Goal: Task Accomplishment & Management: Use online tool/utility

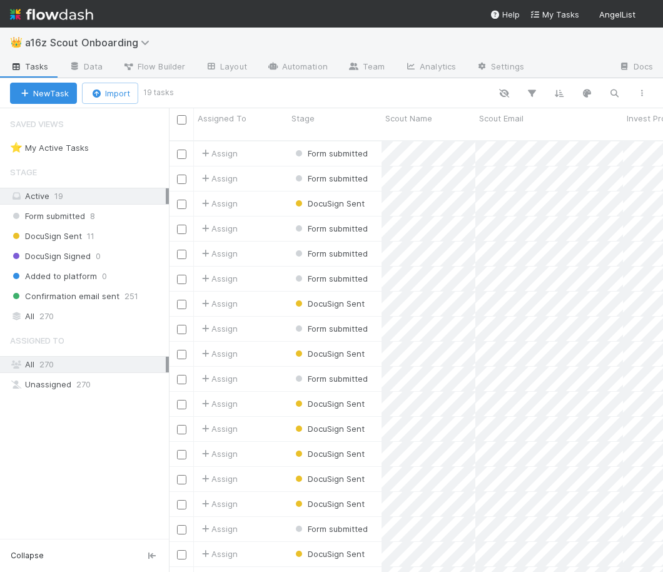
scroll to position [441, 494]
click at [76, 14] on img at bounding box center [51, 14] width 83 height 21
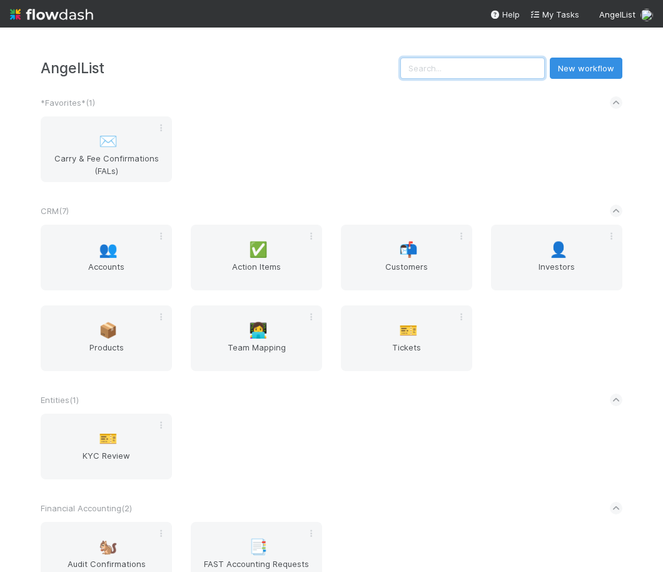
click at [462, 67] on input "text" at bounding box center [472, 68] width 145 height 21
paste input "[EMAIL_ADDRESS][DOMAIN_NAME]"
type input "[EMAIL_ADDRESS][DOMAIN_NAME]"
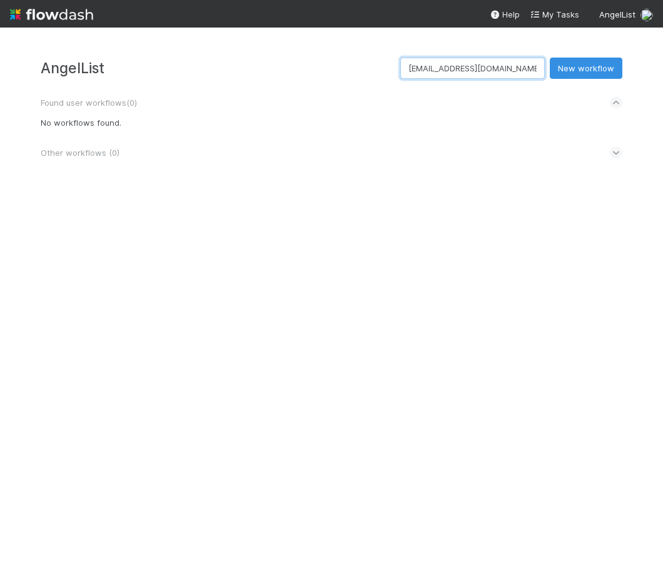
drag, startPoint x: 530, startPoint y: 68, endPoint x: 399, endPoint y: 68, distance: 131.4
click at [399, 68] on div "AngelList [EMAIL_ADDRESS][DOMAIN_NAME] New workflow" at bounding box center [332, 68] width 582 height 21
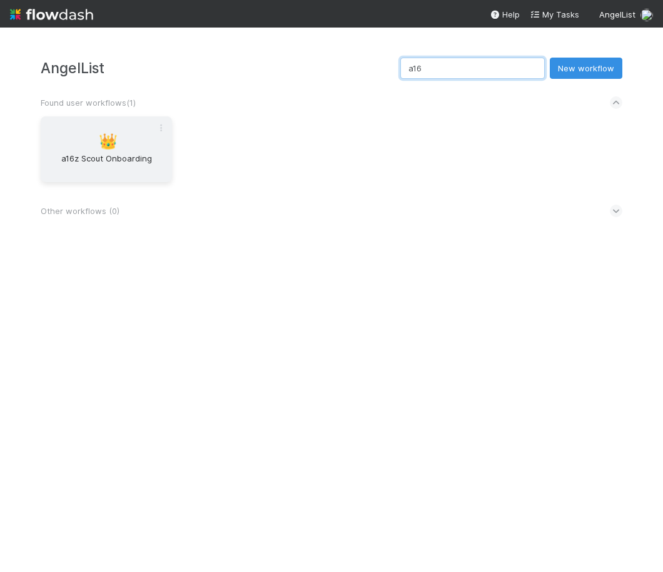
type input "a16"
click at [113, 136] on span "👑" at bounding box center [108, 141] width 19 height 16
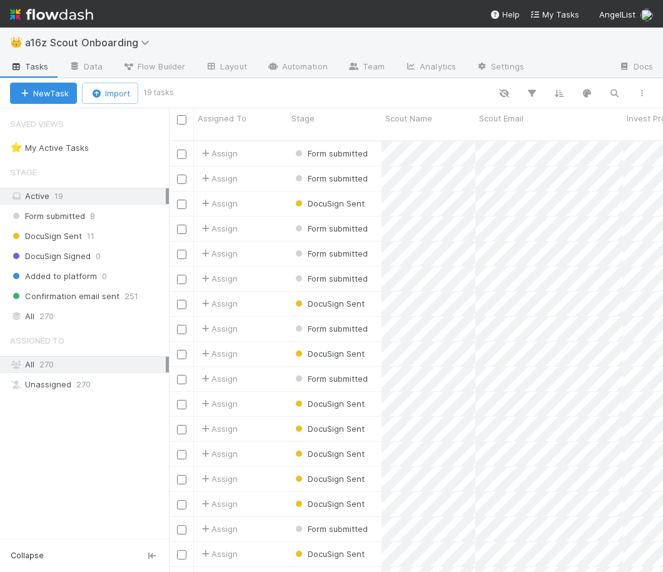
scroll to position [441, 494]
click at [615, 90] on icon "button" at bounding box center [614, 93] width 13 height 11
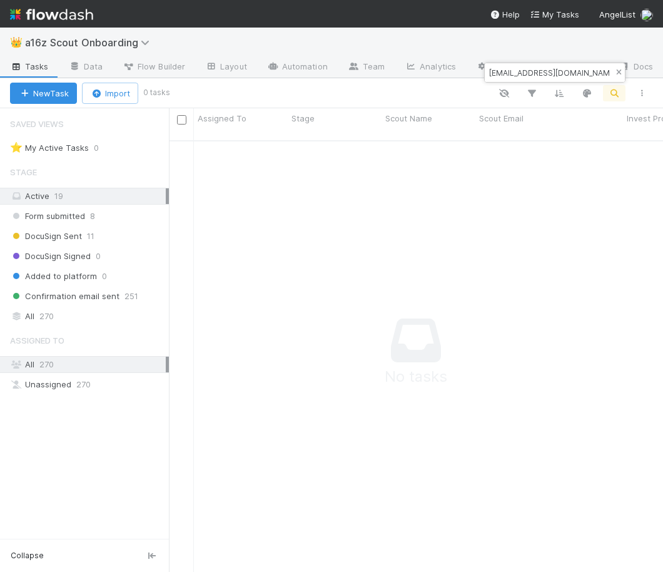
type input "[EMAIL_ADDRESS][DOMAIN_NAME]"
click at [618, 71] on icon "button" at bounding box center [619, 73] width 13 height 8
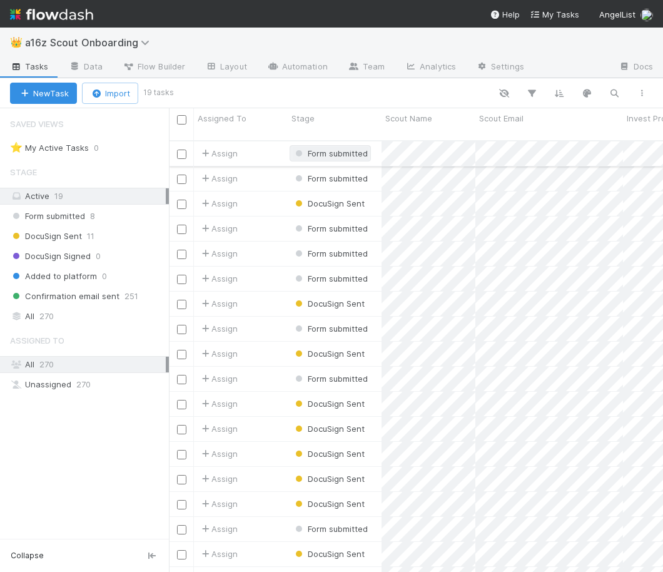
click at [345, 148] on span "Form submitted" at bounding box center [330, 153] width 75 height 10
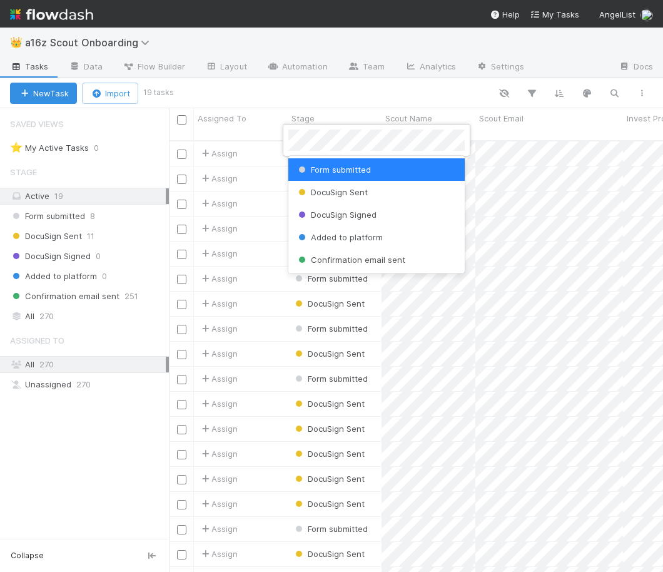
click at [260, 141] on div at bounding box center [331, 286] width 663 height 572
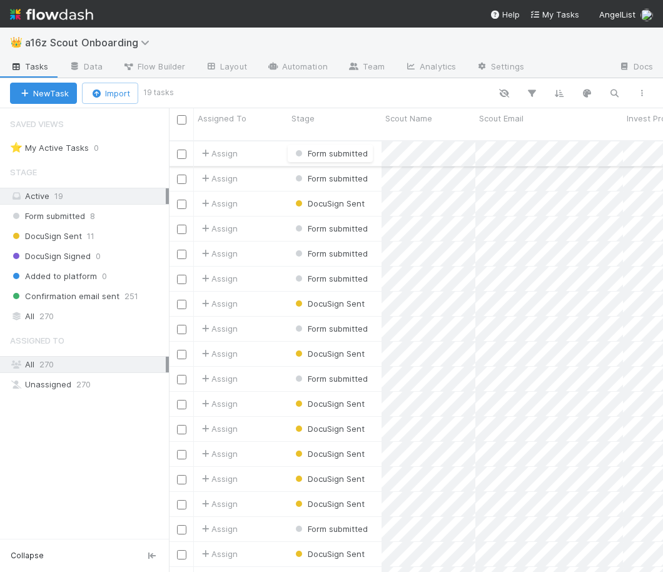
click at [267, 143] on div "Assign" at bounding box center [241, 153] width 94 height 24
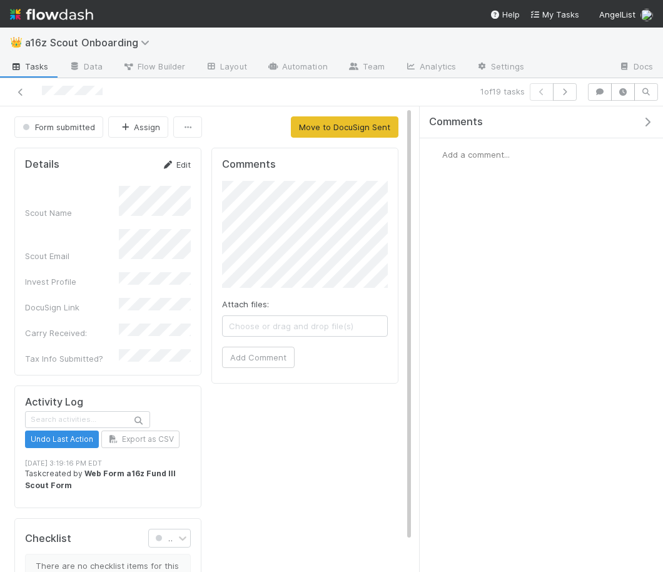
click at [180, 168] on link "Edit" at bounding box center [175, 165] width 29 height 10
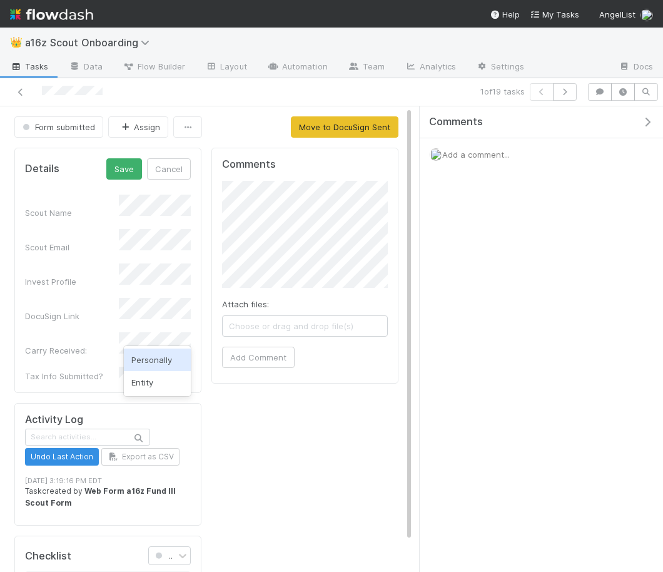
click at [156, 369] on div "Personally" at bounding box center [157, 360] width 67 height 23
click at [118, 165] on button "Save" at bounding box center [124, 168] width 36 height 21
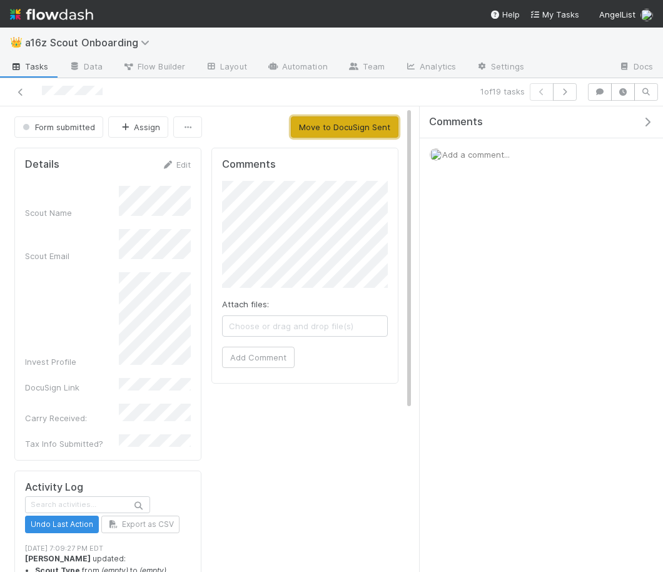
click at [340, 127] on button "Move to DocuSign Sent" at bounding box center [345, 126] width 108 height 21
